Goal: Find specific page/section: Find specific page/section

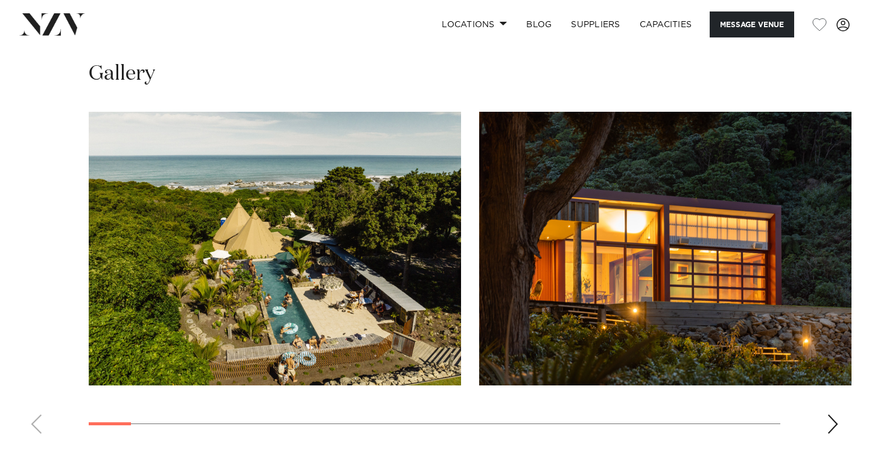
scroll to position [1185, 0]
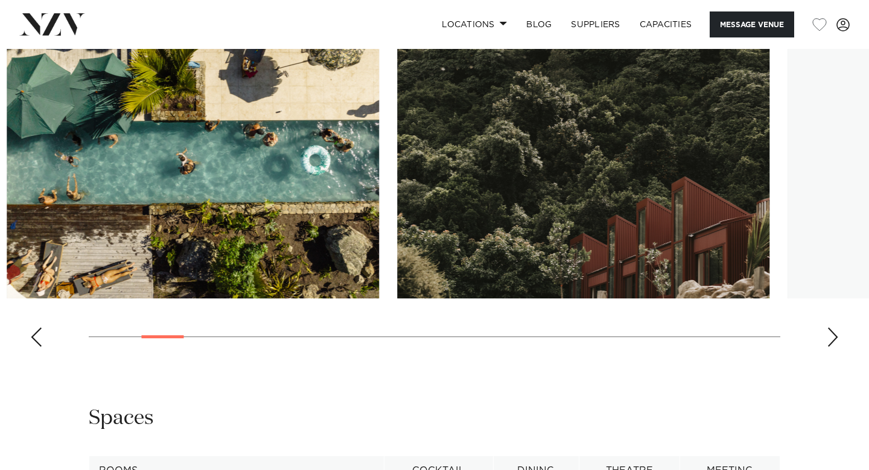
click at [177, 260] on swiper-container at bounding box center [434, 190] width 869 height 331
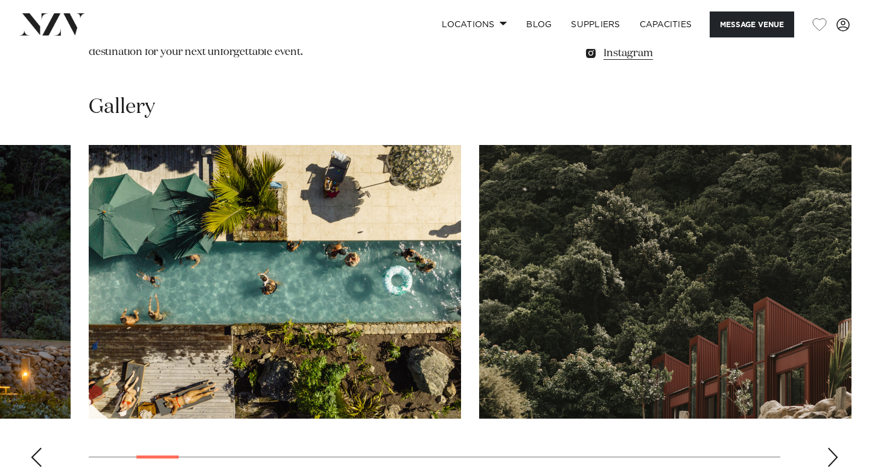
scroll to position [1063, 0]
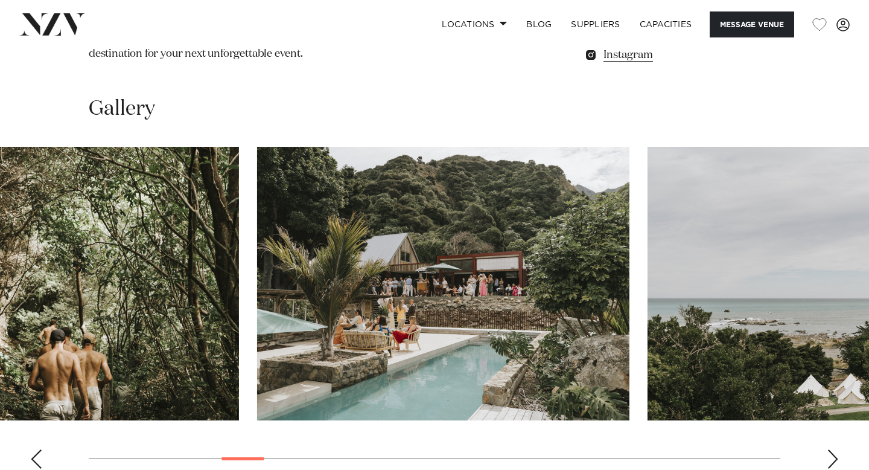
click at [238, 375] on swiper-container at bounding box center [434, 312] width 869 height 331
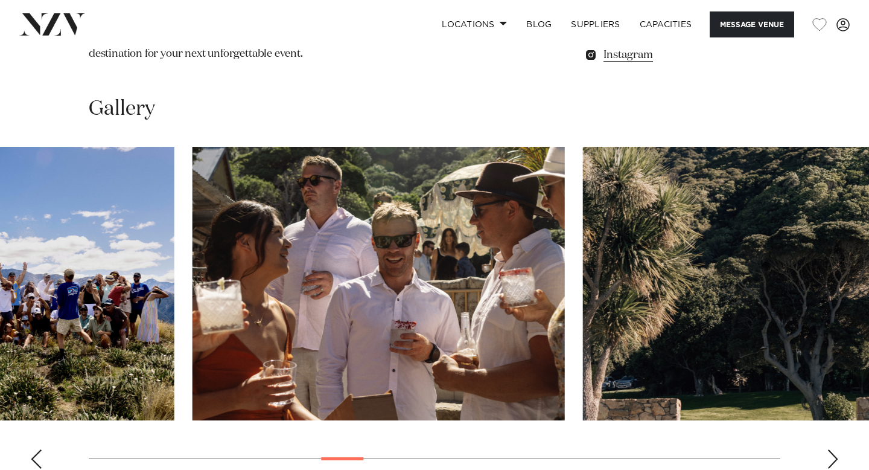
click at [336, 381] on swiper-container at bounding box center [434, 312] width 869 height 331
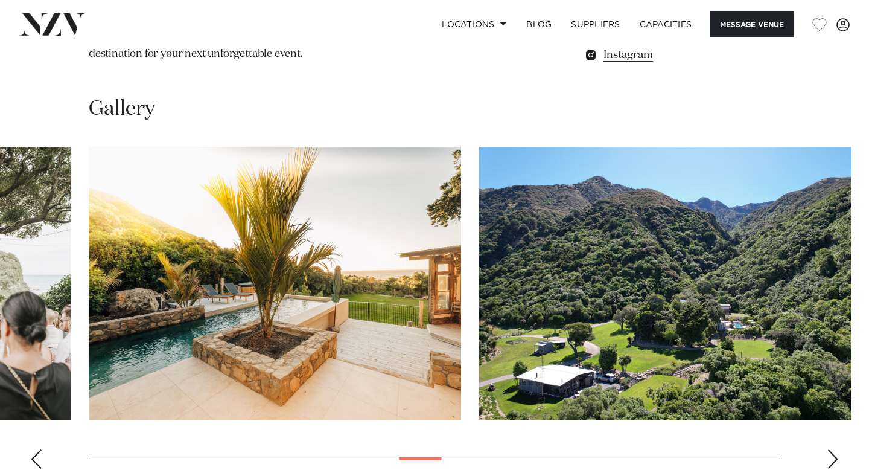
click at [395, 384] on swiper-container at bounding box center [434, 312] width 869 height 331
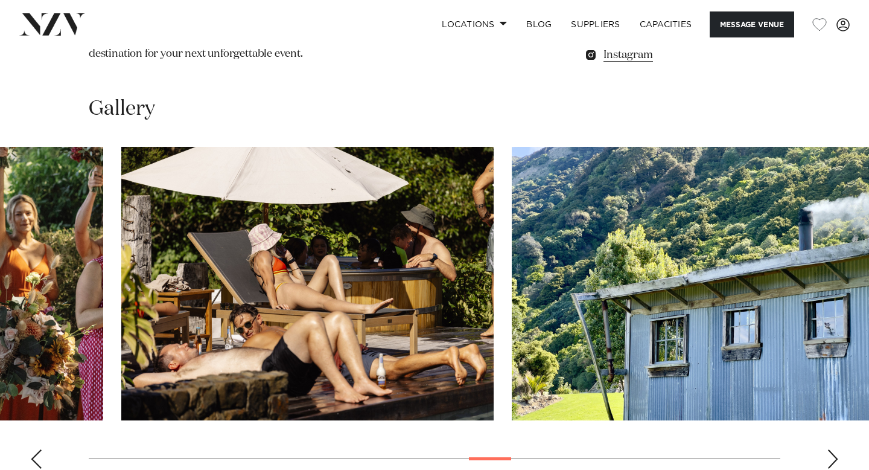
click at [473, 381] on swiper-container at bounding box center [434, 312] width 869 height 331
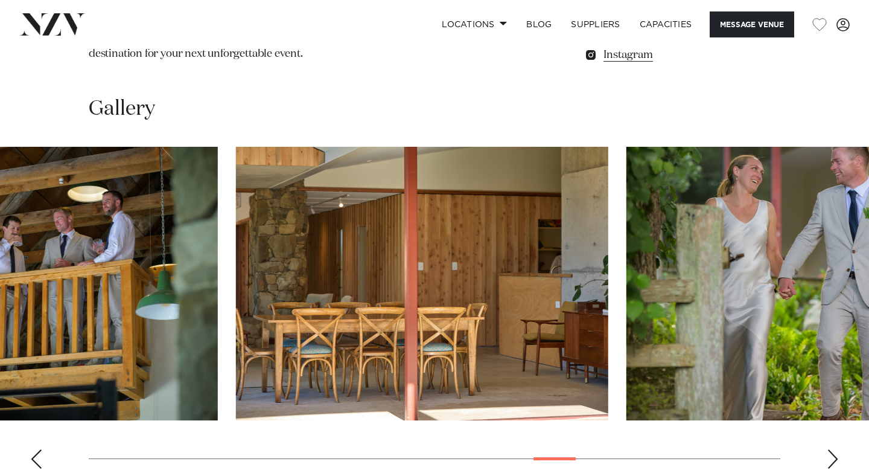
click at [545, 457] on div at bounding box center [555, 458] width 42 height 3
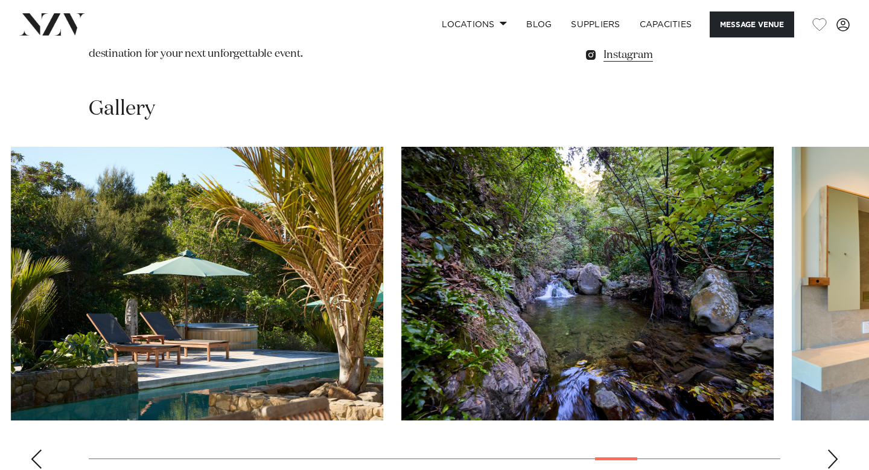
click at [601, 457] on div at bounding box center [616, 458] width 42 height 3
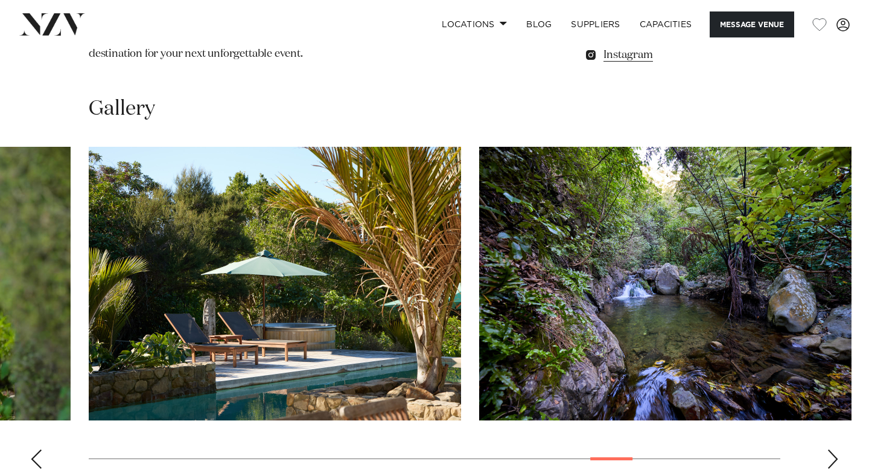
click at [607, 383] on swiper-container at bounding box center [434, 312] width 869 height 331
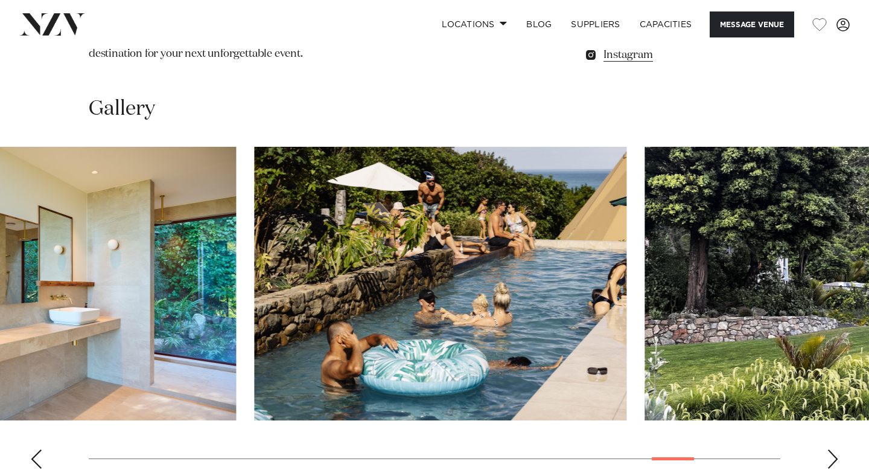
click at [670, 457] on div at bounding box center [673, 458] width 42 height 3
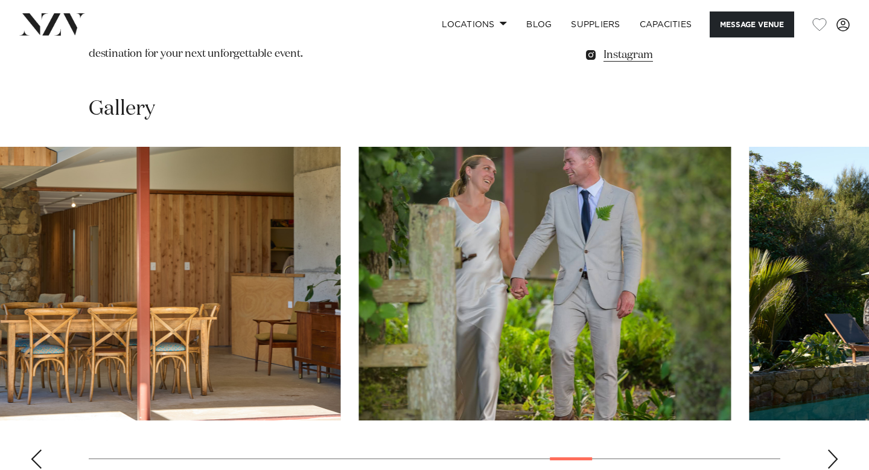
click at [556, 395] on swiper-container at bounding box center [434, 312] width 869 height 331
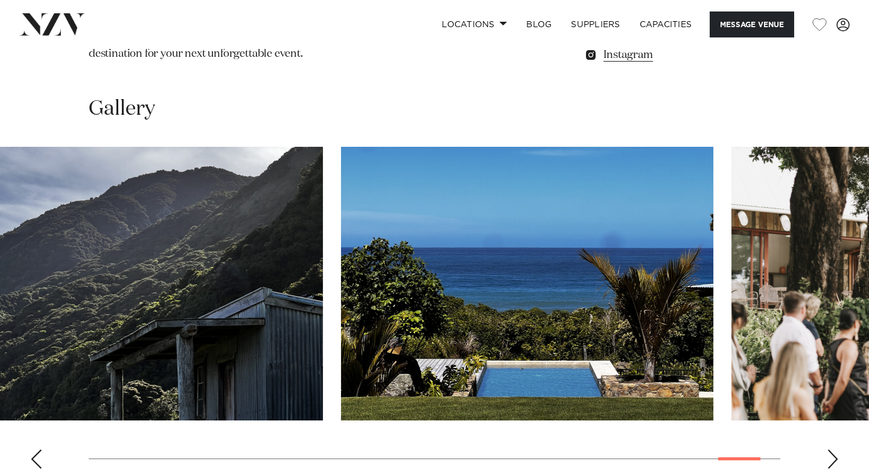
click at [740, 437] on div "Canterbury Black [PERSON_NAME] Message Venue Canterbury Black [PERSON_NAME] Nes…" at bounding box center [434, 133] width 869 height 2295
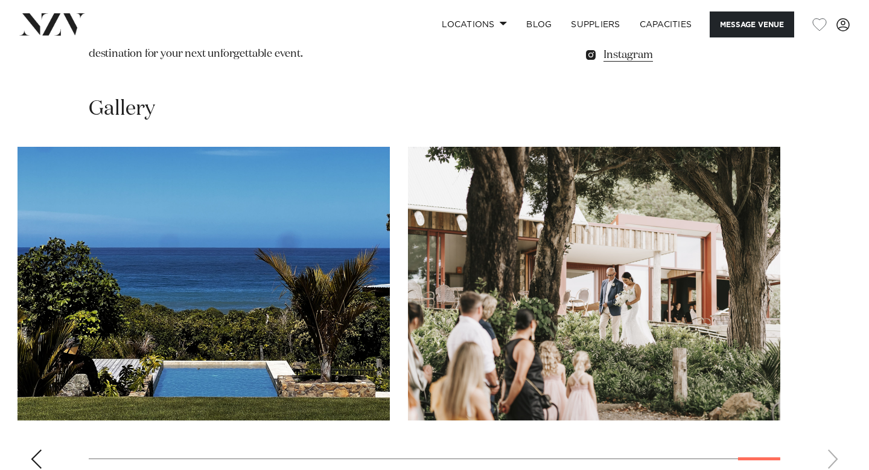
click at [782, 384] on swiper-container at bounding box center [434, 312] width 869 height 331
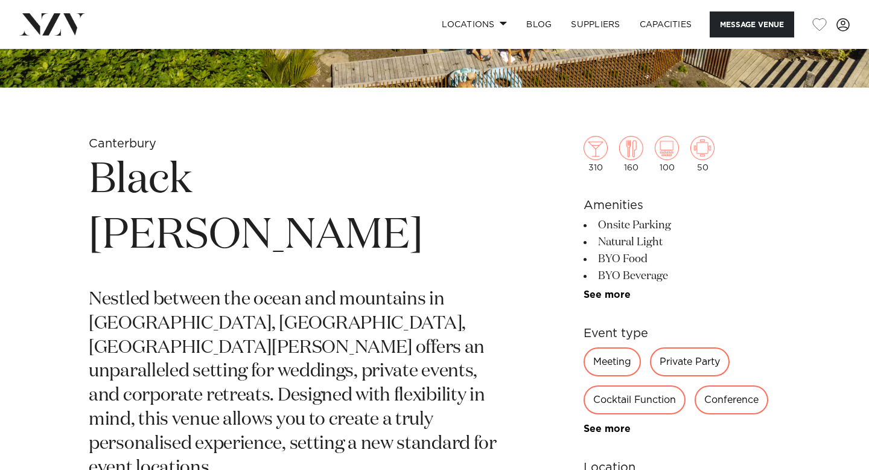
scroll to position [0, 0]
